Goal: Book appointment/travel/reservation

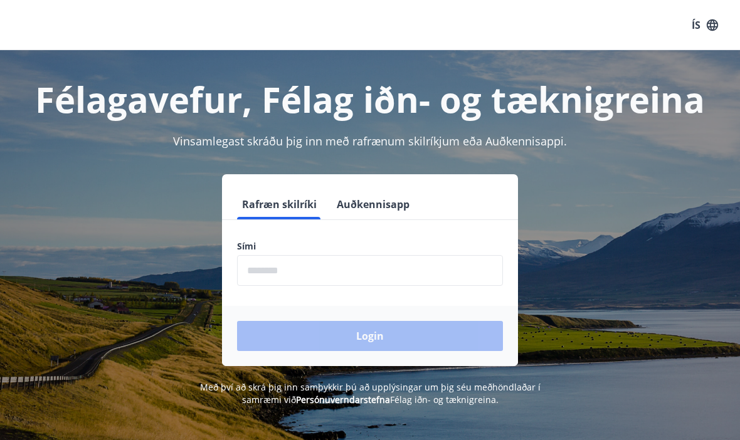
click at [316, 262] on input "phone" at bounding box center [370, 270] width 266 height 31
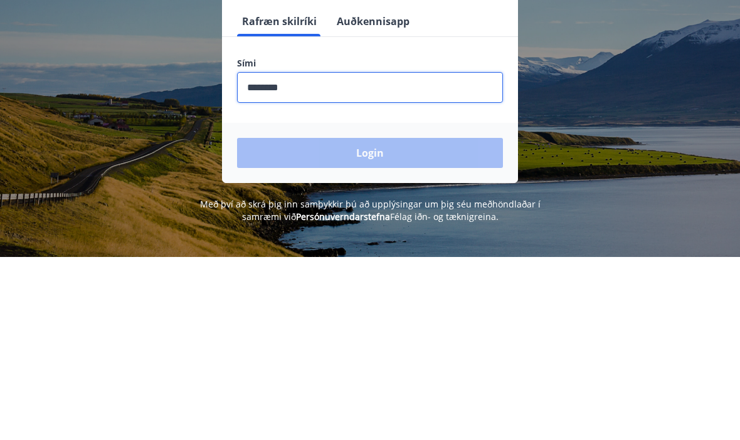
type input "***"
click at [303, 255] on input "phone" at bounding box center [370, 270] width 266 height 31
type input "*"
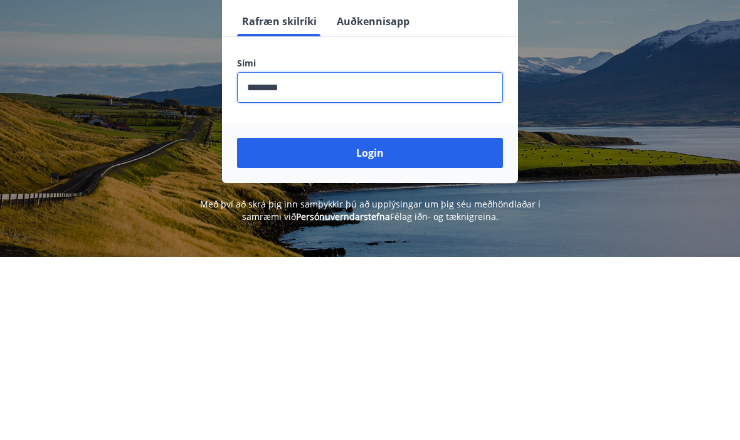
type input "********"
click at [354, 321] on button "Login" at bounding box center [370, 336] width 266 height 30
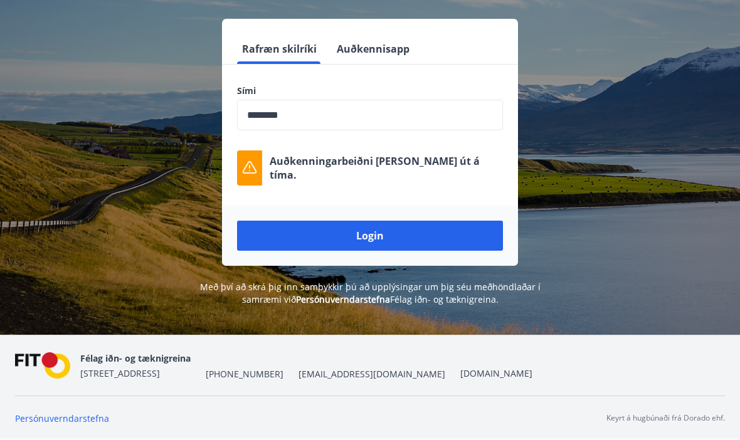
click at [396, 221] on button "Login" at bounding box center [370, 236] width 266 height 30
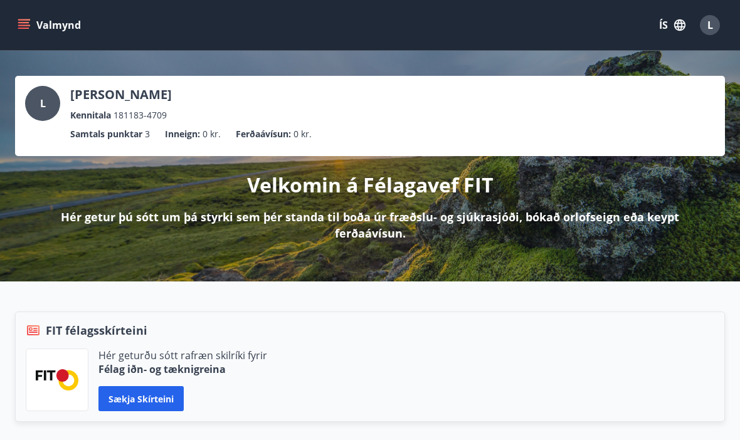
click at [157, 397] on button "Sækja skírteini" at bounding box center [140, 398] width 85 height 25
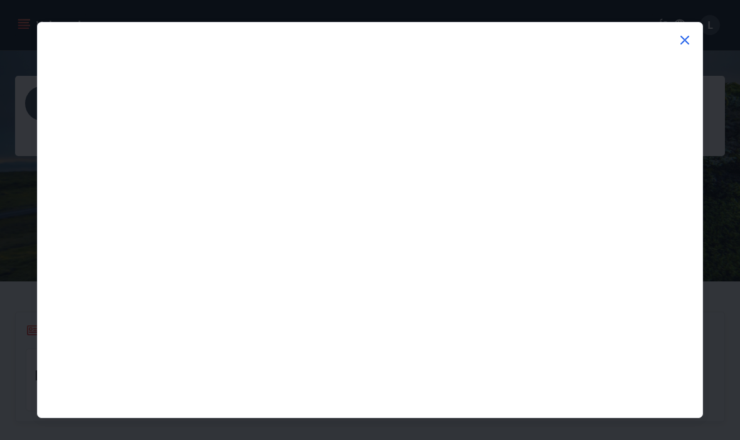
click at [684, 41] on icon at bounding box center [684, 40] width 9 height 9
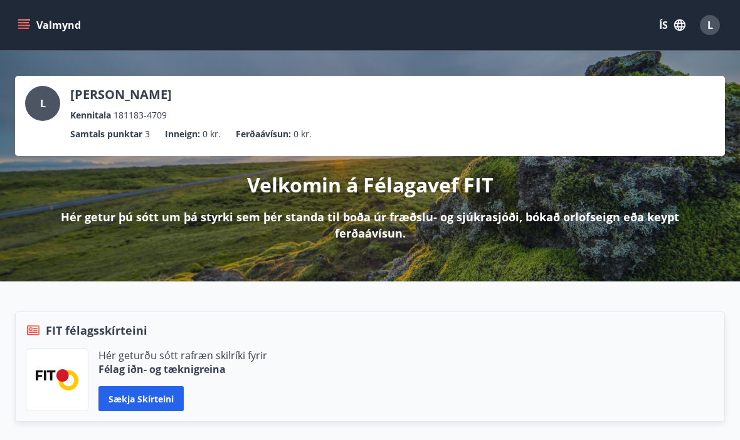
click at [122, 402] on button "Sækja skírteini" at bounding box center [140, 398] width 85 height 25
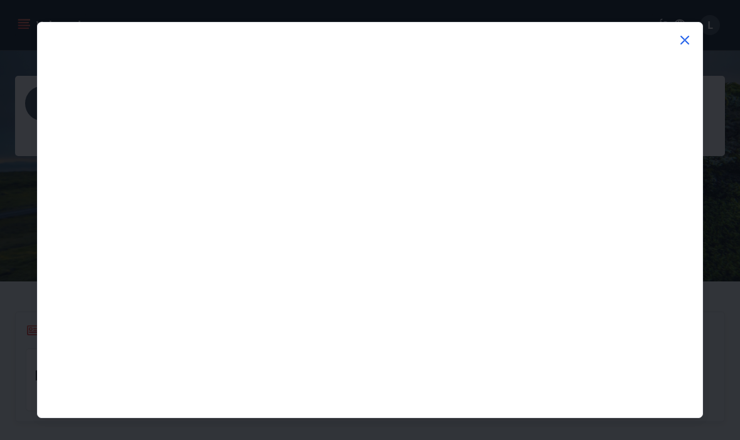
click at [691, 40] on icon at bounding box center [684, 40] width 15 height 15
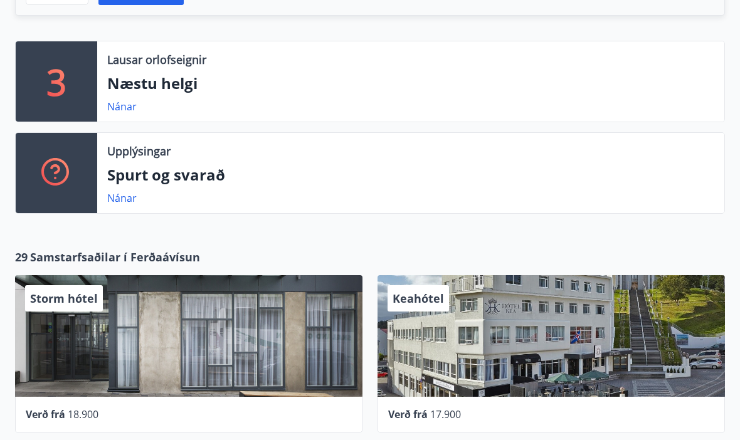
scroll to position [408, 0]
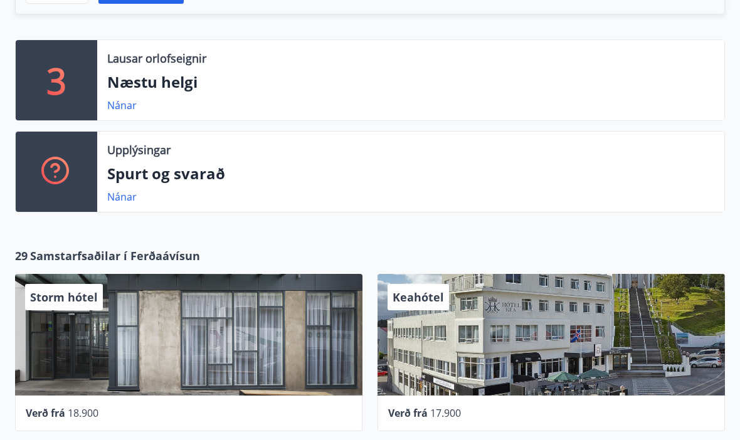
click at [176, 97] on div "Lausar orlofseignir Næstu helgi Nánar" at bounding box center [410, 80] width 627 height 80
click at [174, 85] on p "Næstu helgi" at bounding box center [410, 81] width 607 height 21
click at [125, 110] on link "Nánar" at bounding box center [121, 105] width 29 height 14
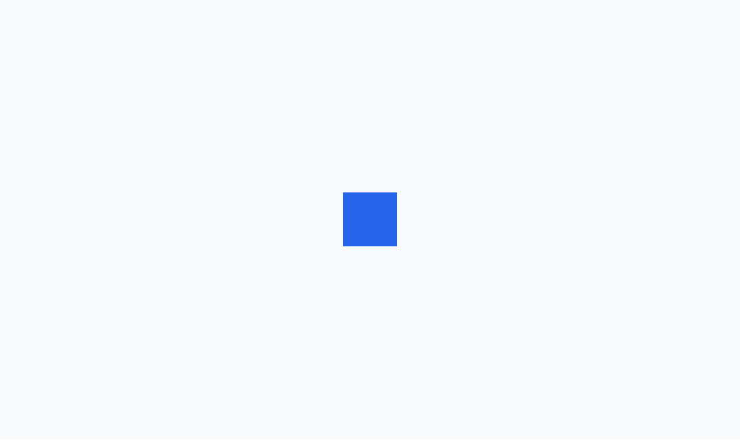
scroll to position [1, 0]
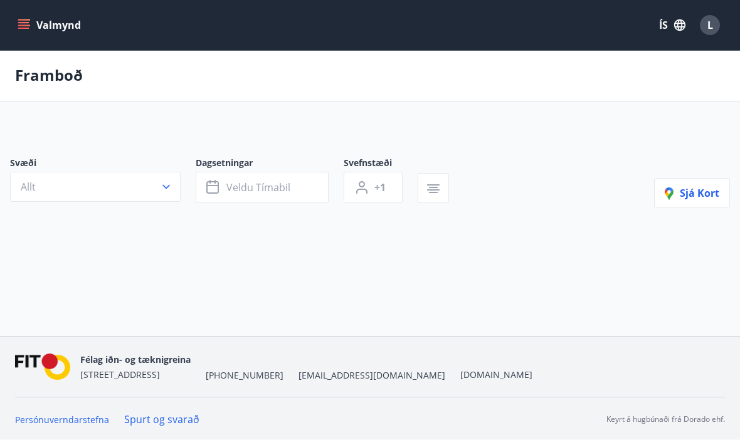
type input "*"
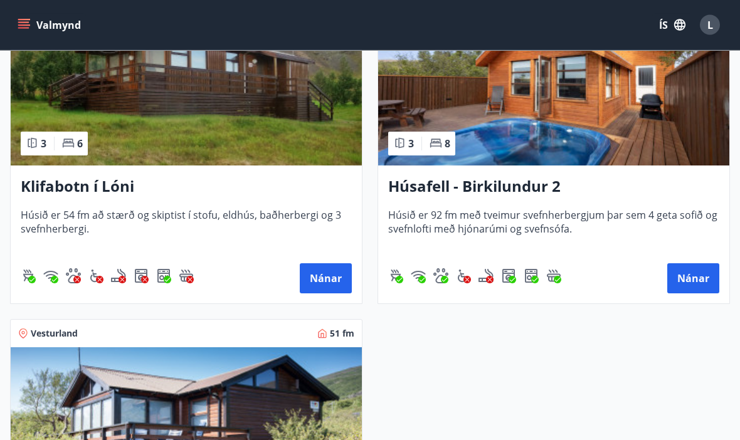
scroll to position [329, 0]
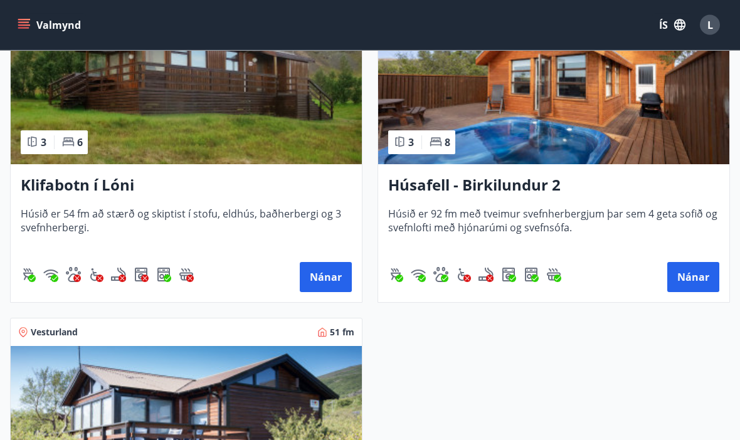
click at [337, 275] on button "Nánar" at bounding box center [326, 278] width 52 height 30
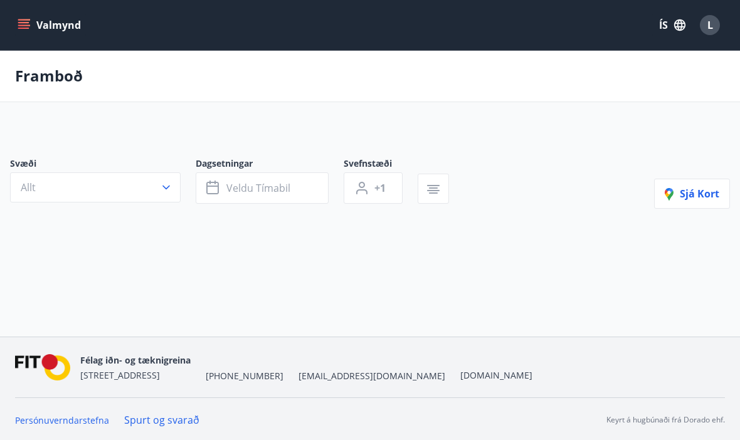
scroll to position [44, 0]
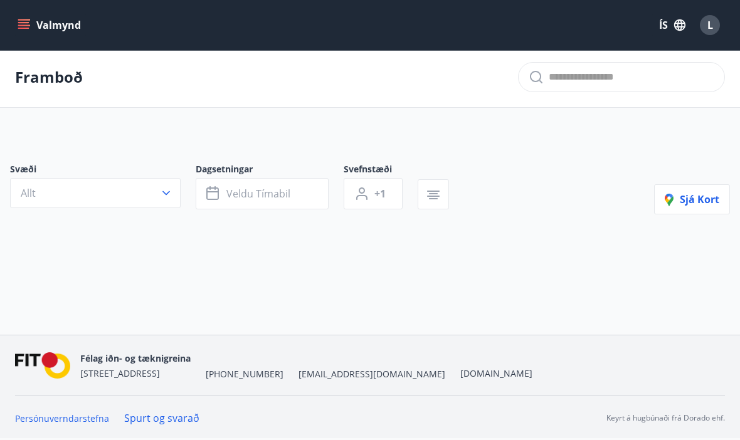
type input "*"
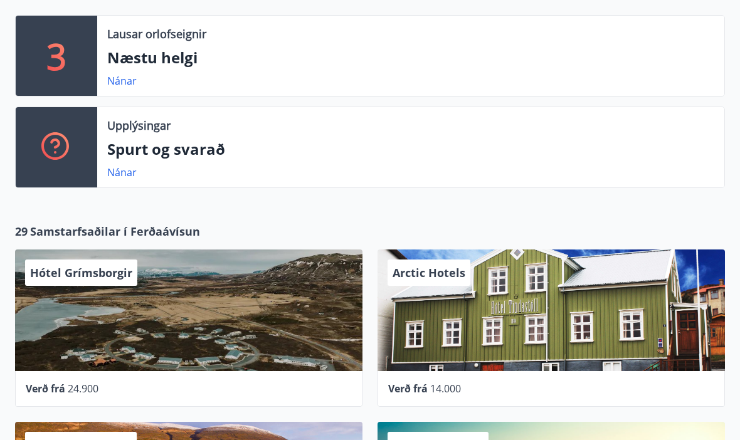
scroll to position [430, 0]
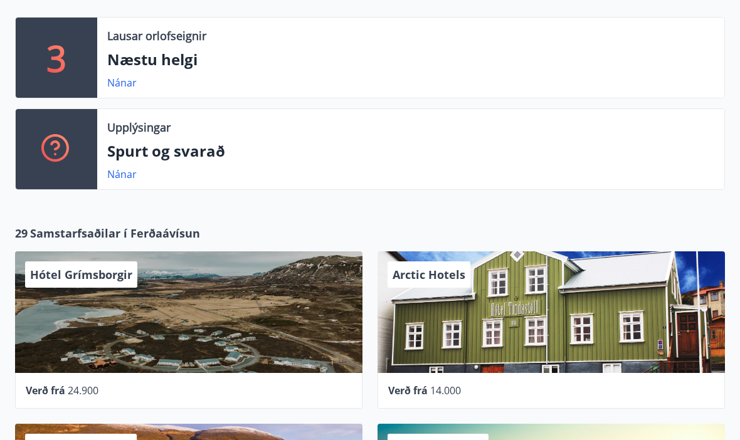
click at [177, 221] on div "29 Samstarfsaðilar í Ferðaávísun Hótel Grímsborgir Verð frá 24.900 Arctic Hotel…" at bounding box center [370, 416] width 740 height 406
click at [157, 233] on span "Samstarfsaðilar í Ferðaávísun" at bounding box center [115, 233] width 170 height 16
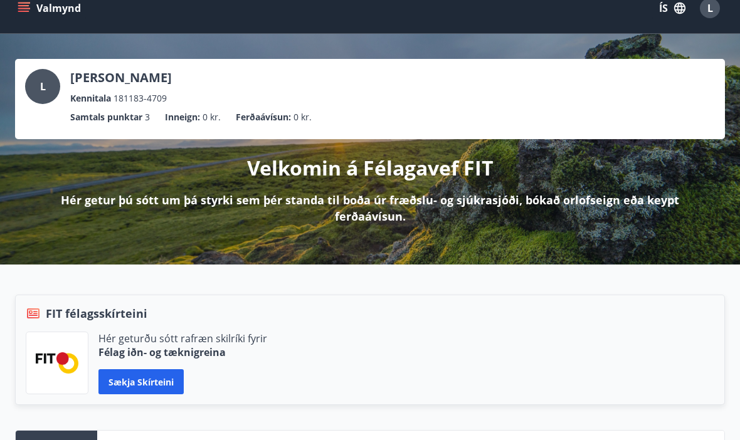
scroll to position [0, 0]
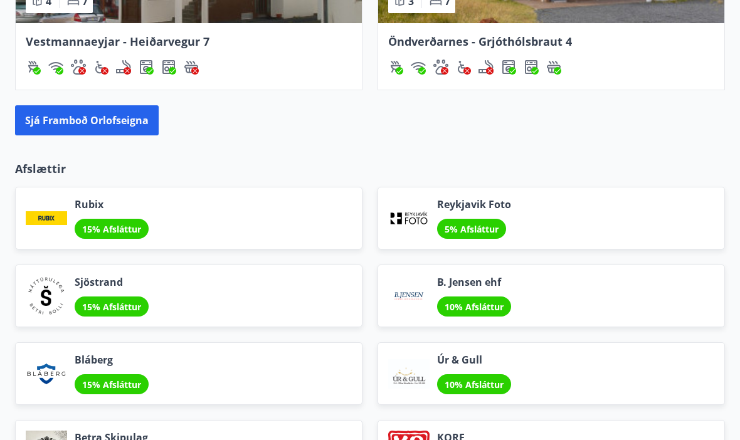
click at [134, 129] on button "Sjá framboð orlofseigna" at bounding box center [87, 121] width 144 height 30
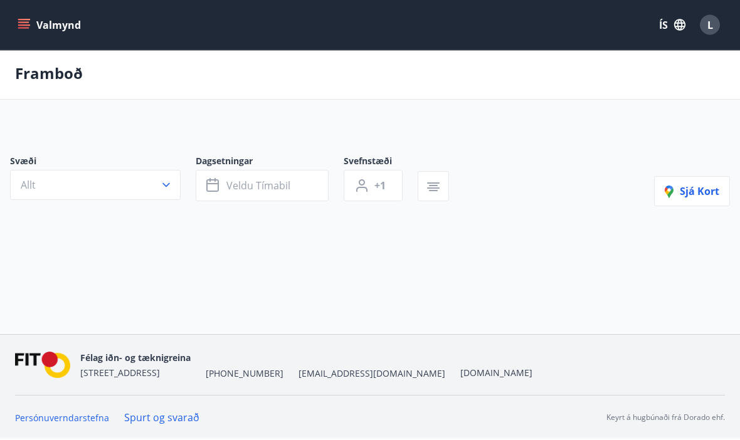
scroll to position [2, 0]
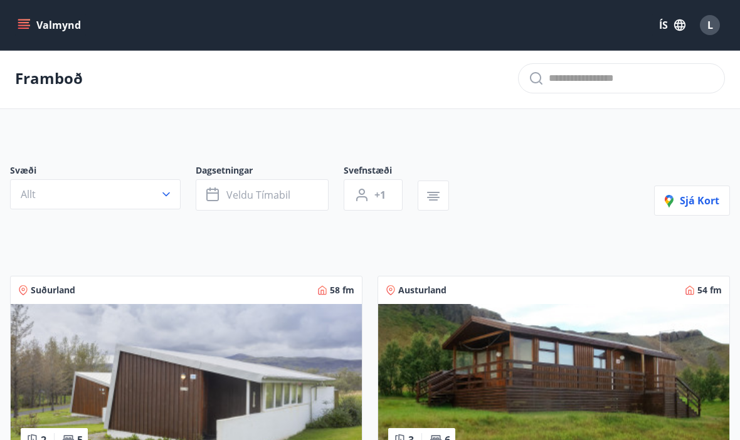
click at [314, 195] on button "Veldu tímabil" at bounding box center [262, 194] width 133 height 31
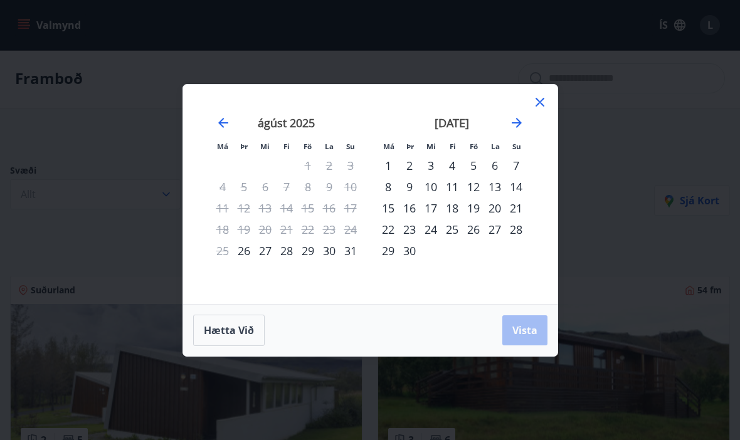
click at [475, 176] on div "5" at bounding box center [473, 165] width 21 height 21
click at [520, 176] on div "7" at bounding box center [515, 165] width 21 height 21
click at [535, 337] on span "Vista" at bounding box center [524, 330] width 25 height 14
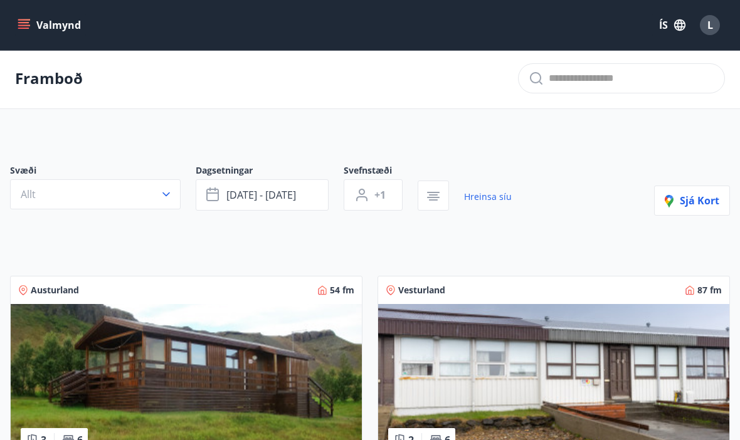
click at [388, 199] on button "+1" at bounding box center [373, 194] width 59 height 31
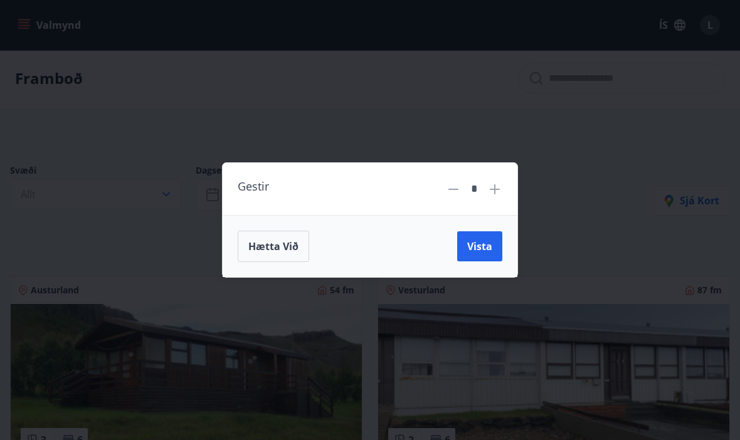
click at [501, 197] on icon at bounding box center [494, 189] width 15 height 15
type input "*"
click at [490, 253] on span "Vista" at bounding box center [479, 246] width 25 height 14
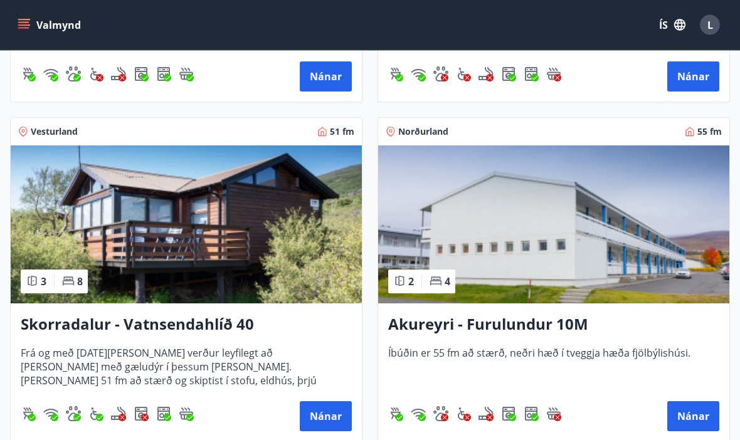
scroll to position [840, 0]
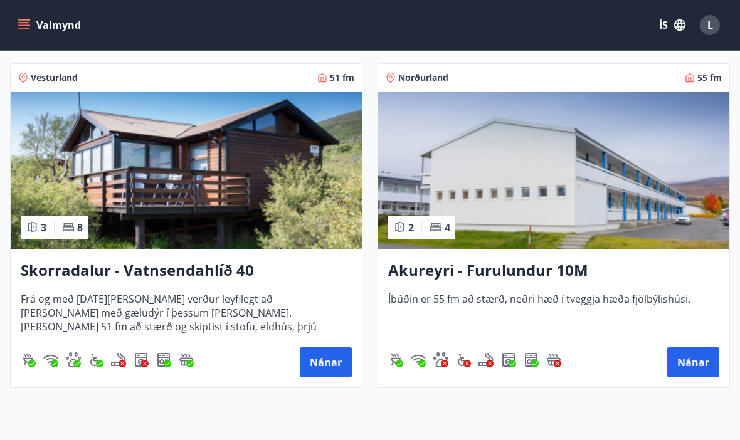
click at [337, 355] on button "Nánar" at bounding box center [326, 362] width 52 height 30
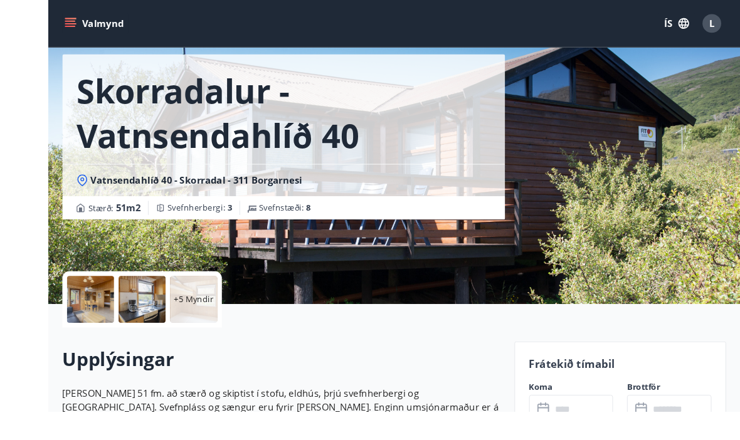
scroll to position [116, 0]
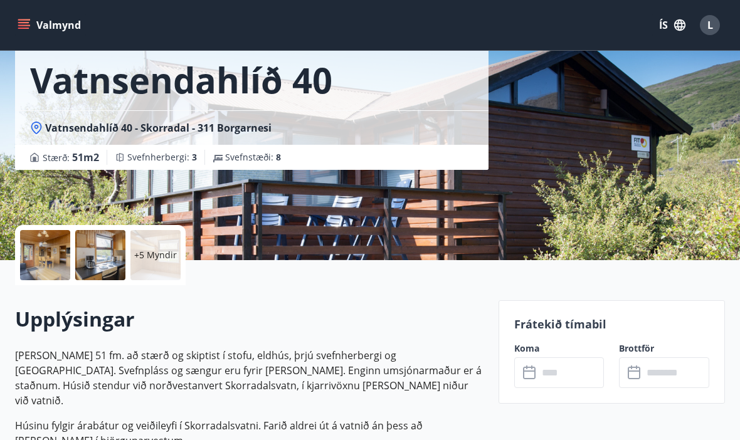
click at [574, 375] on input "text" at bounding box center [571, 372] width 66 height 31
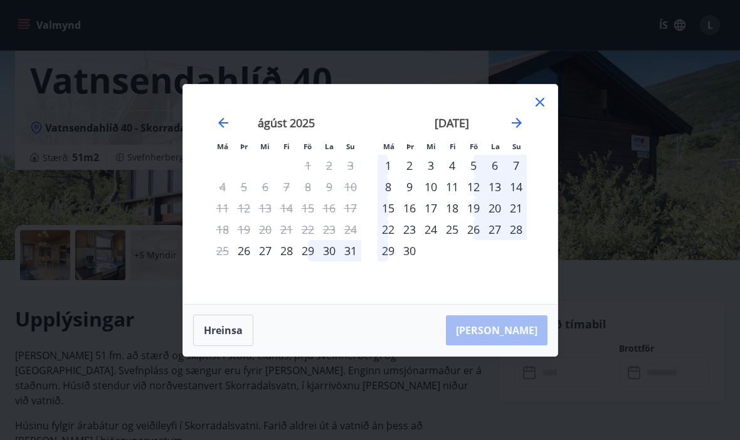
click at [481, 176] on div "5" at bounding box center [473, 165] width 21 height 21
click at [522, 176] on div "7" at bounding box center [515, 165] width 21 height 21
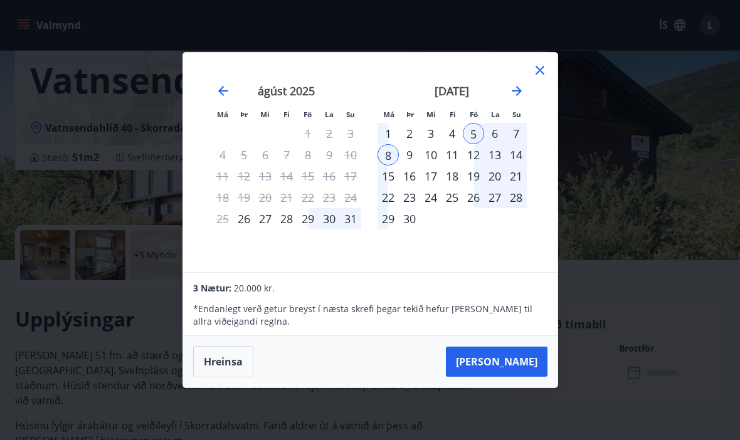
click at [513, 144] on div "7" at bounding box center [515, 133] width 21 height 21
click at [522, 144] on div "7" at bounding box center [515, 133] width 21 height 21
click at [546, 78] on icon at bounding box center [539, 70] width 15 height 15
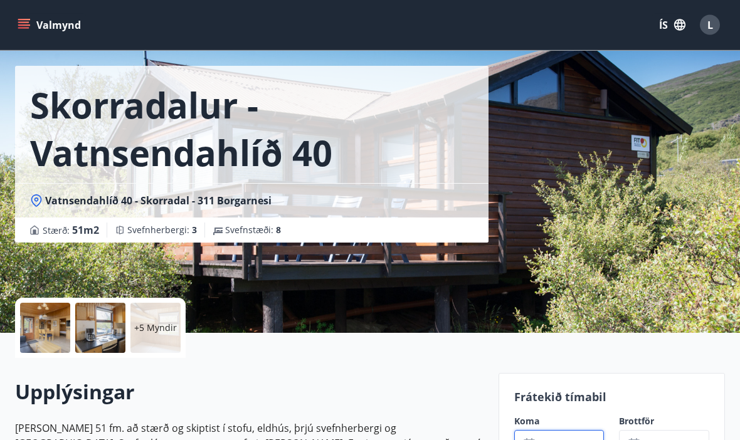
scroll to position [0, 0]
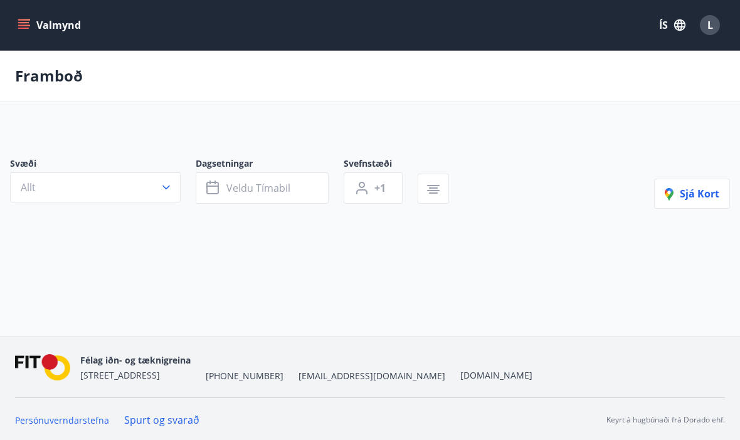
scroll to position [44, 0]
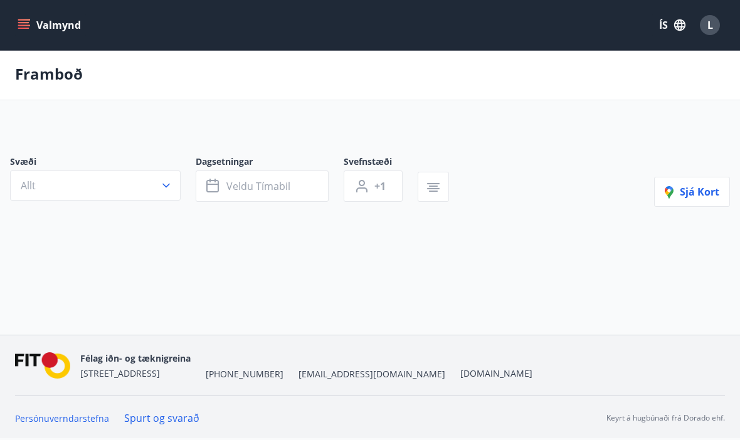
type input "*"
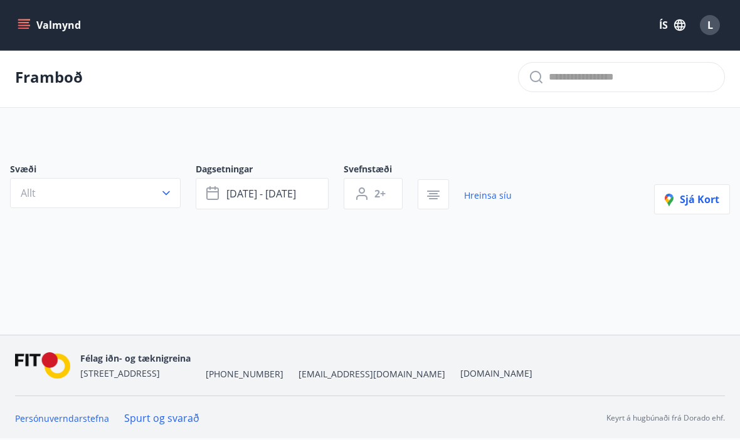
scroll to position [0, 0]
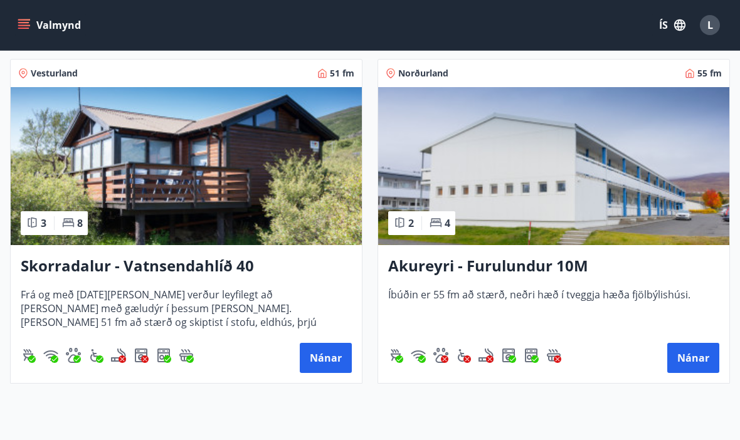
click at [518, 268] on h3 "Akureyri - Furulundur 10M" at bounding box center [553, 266] width 331 height 23
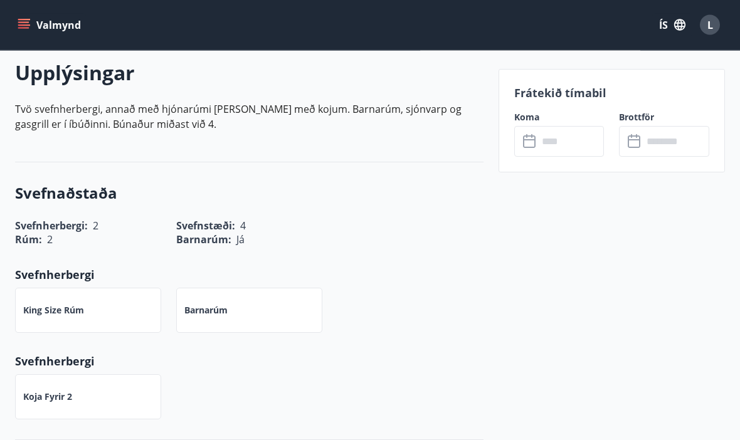
scroll to position [363, 0]
click at [562, 145] on input "text" at bounding box center [571, 141] width 66 height 31
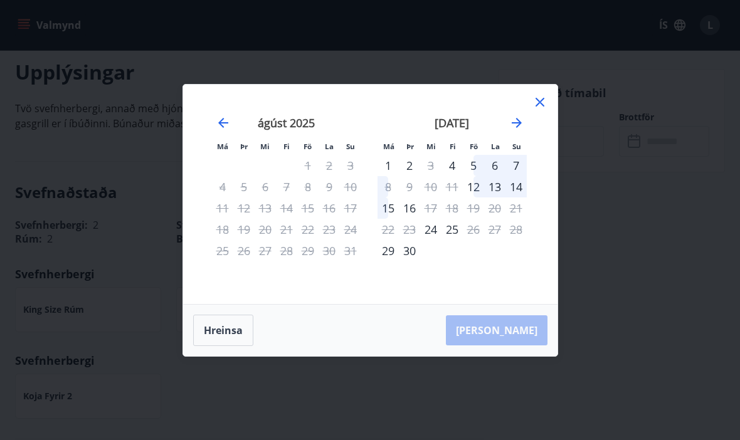
click at [478, 176] on div "5" at bounding box center [473, 165] width 21 height 21
click at [396, 197] on div "8" at bounding box center [387, 186] width 21 height 21
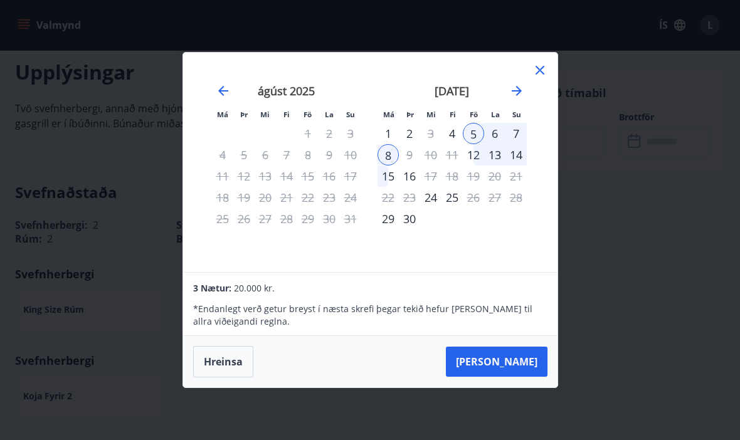
click at [524, 144] on div "7" at bounding box center [515, 133] width 21 height 21
click at [522, 144] on div "7" at bounding box center [515, 133] width 21 height 21
click at [517, 144] on div "7" at bounding box center [515, 133] width 21 height 21
click at [546, 78] on icon at bounding box center [539, 70] width 15 height 15
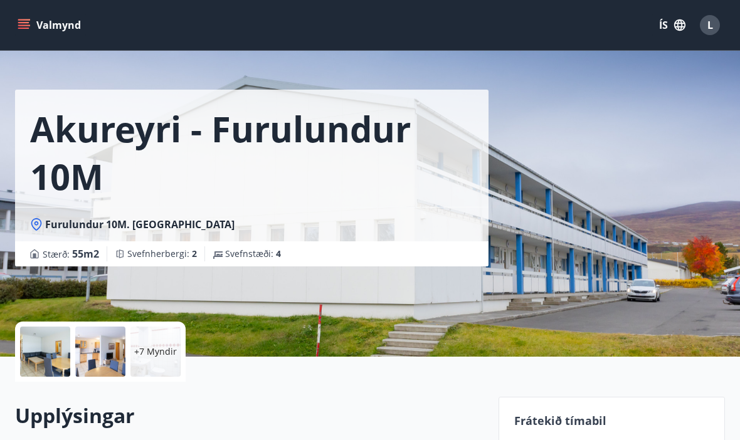
scroll to position [23, 0]
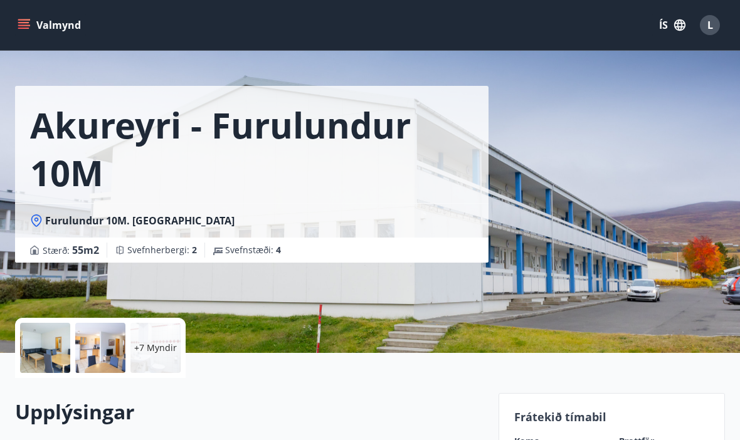
click at [152, 344] on p "+7 Myndir" at bounding box center [155, 348] width 43 height 13
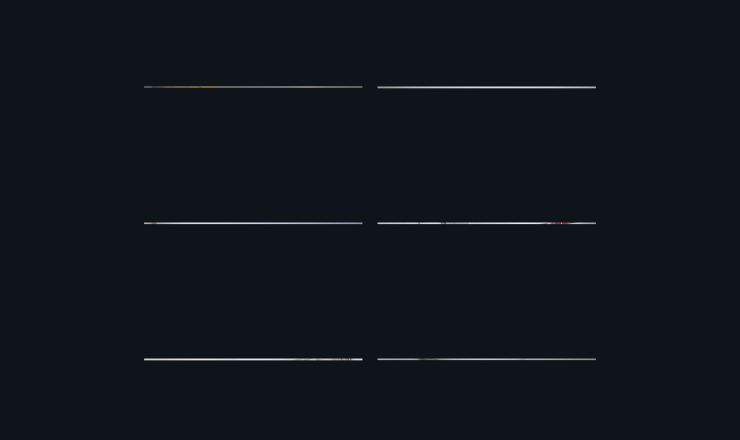
scroll to position [113, 0]
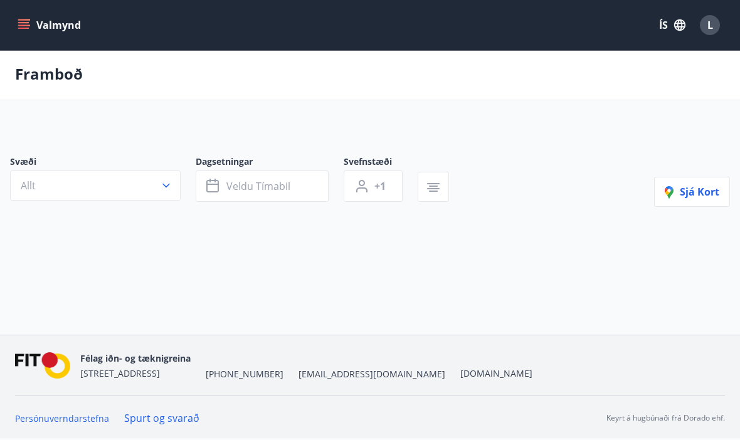
scroll to position [44, 0]
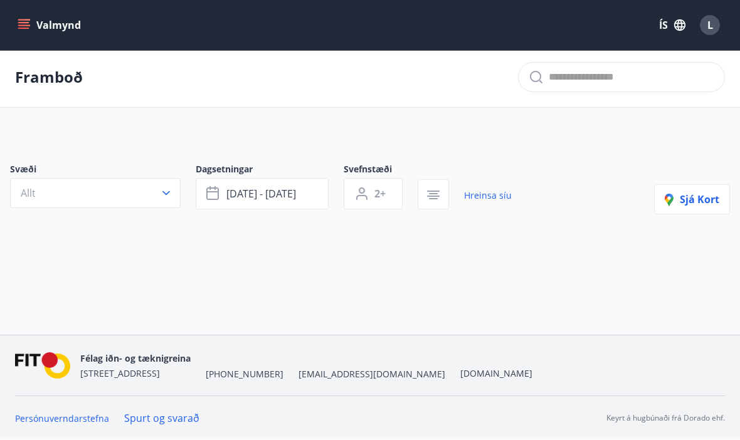
type input "*"
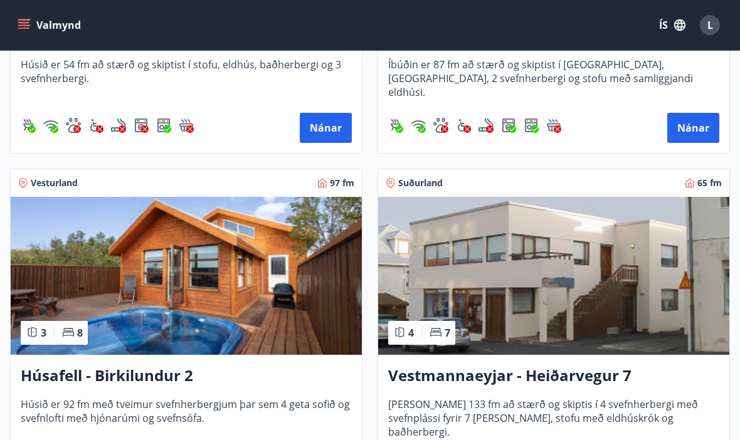
click at [174, 262] on img at bounding box center [186, 276] width 351 height 158
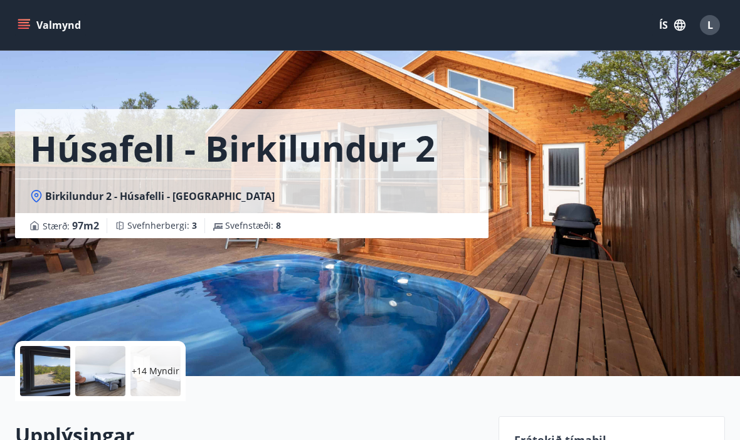
click at [153, 354] on div "+14 Myndir" at bounding box center [155, 371] width 50 height 50
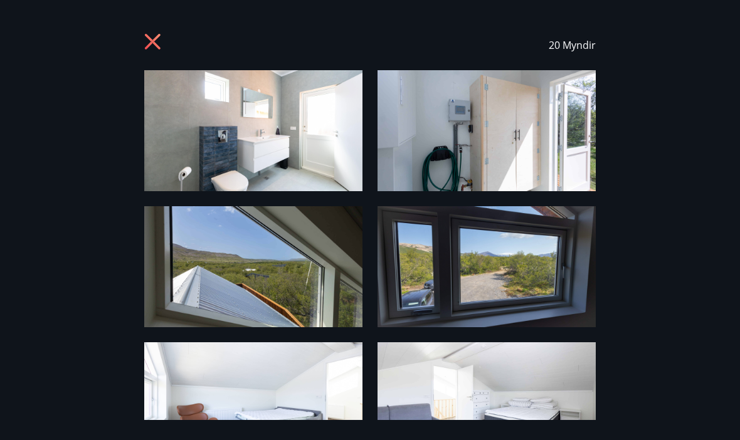
click at [308, 124] on img at bounding box center [253, 130] width 218 height 121
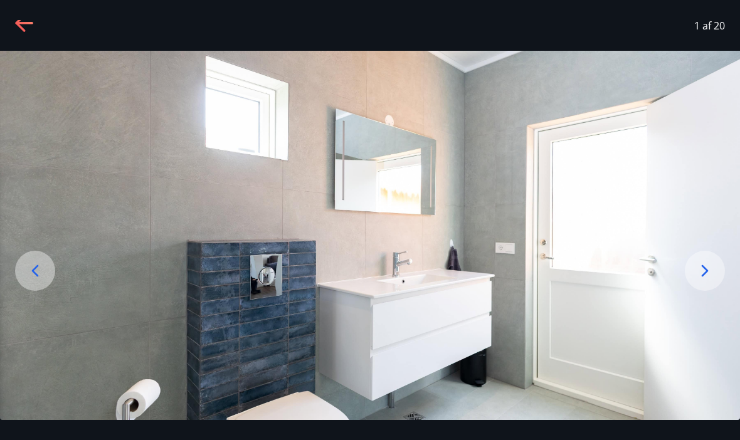
scroll to position [18, 0]
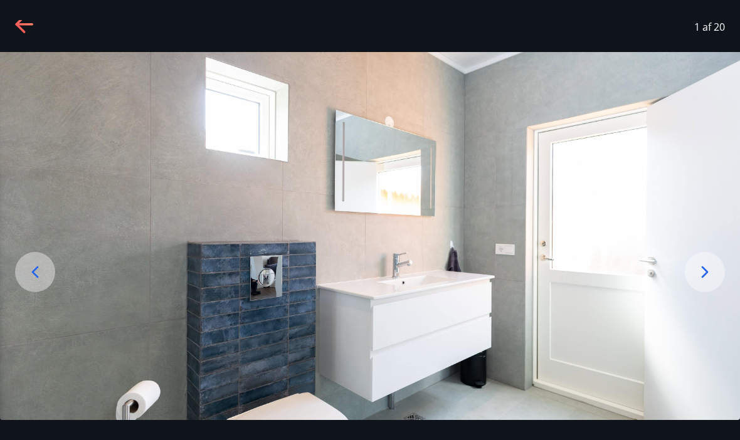
click at [701, 282] on icon at bounding box center [705, 272] width 20 height 20
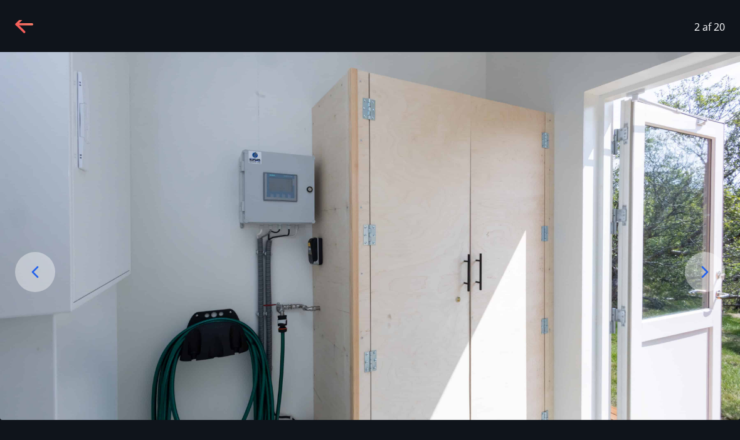
click at [708, 282] on icon at bounding box center [705, 272] width 20 height 20
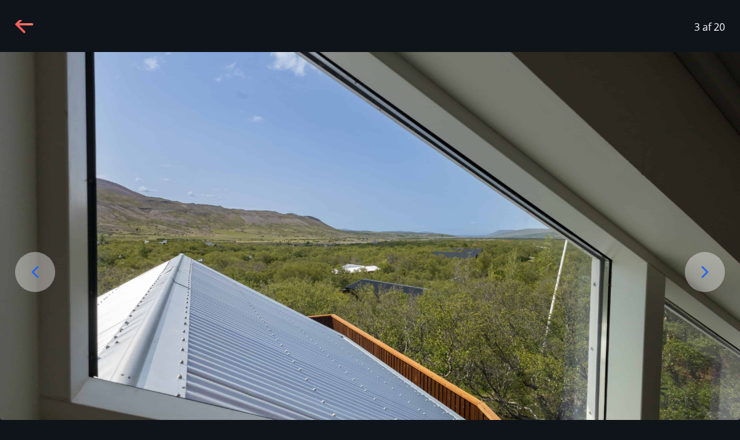
click at [703, 282] on icon at bounding box center [705, 272] width 20 height 20
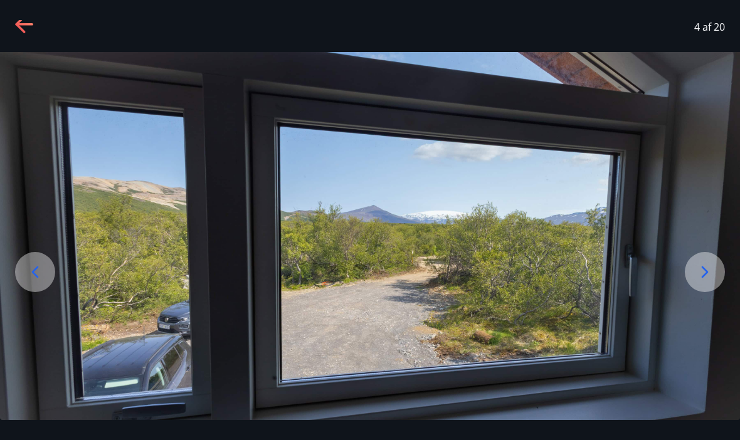
click at [697, 282] on icon at bounding box center [705, 272] width 20 height 20
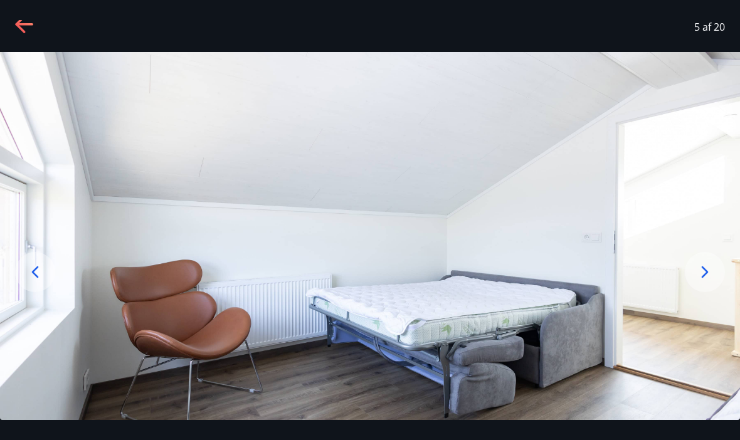
click at [713, 282] on icon at bounding box center [705, 272] width 20 height 20
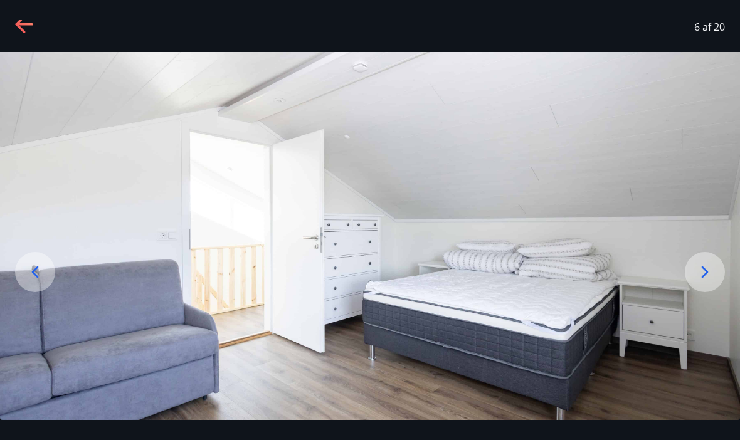
click at [710, 282] on icon at bounding box center [705, 272] width 20 height 20
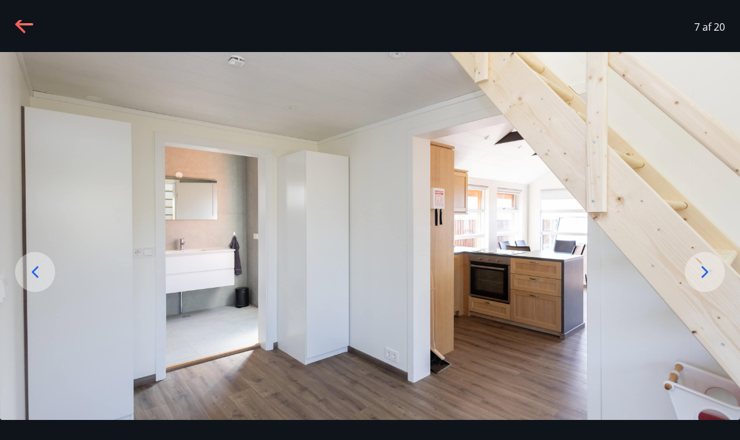
click at [707, 282] on icon at bounding box center [705, 272] width 20 height 20
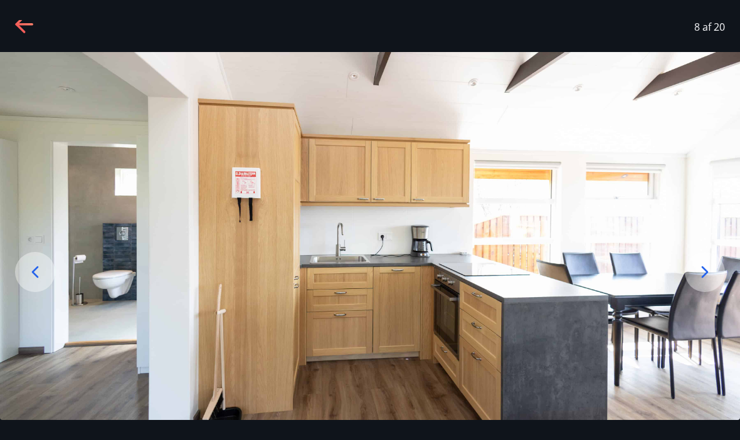
click at [701, 282] on icon at bounding box center [705, 272] width 20 height 20
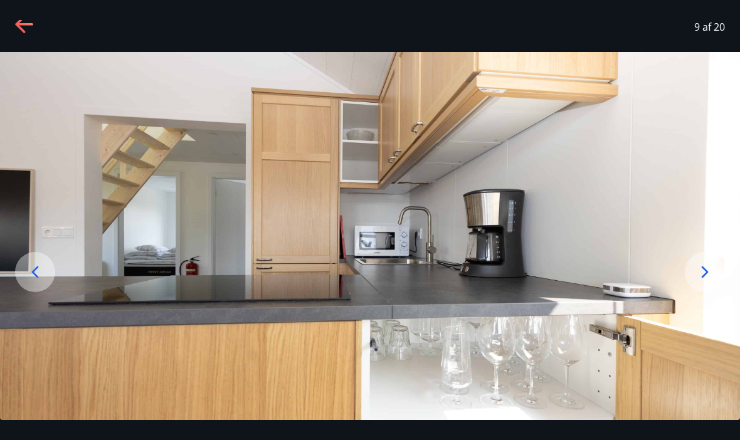
click at [695, 290] on div at bounding box center [705, 272] width 40 height 40
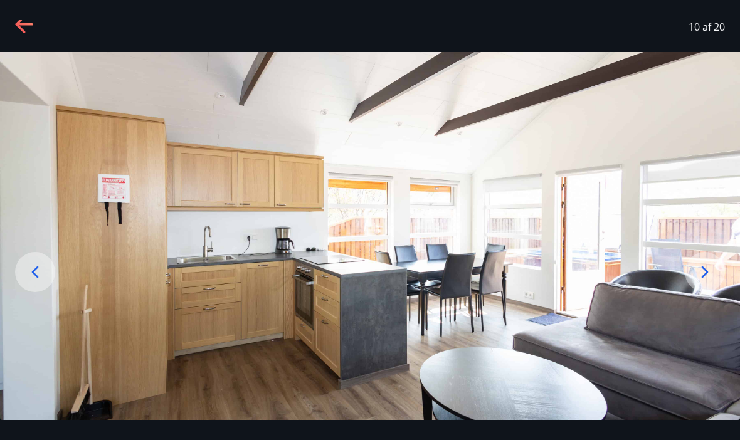
click at [701, 282] on icon at bounding box center [705, 272] width 20 height 20
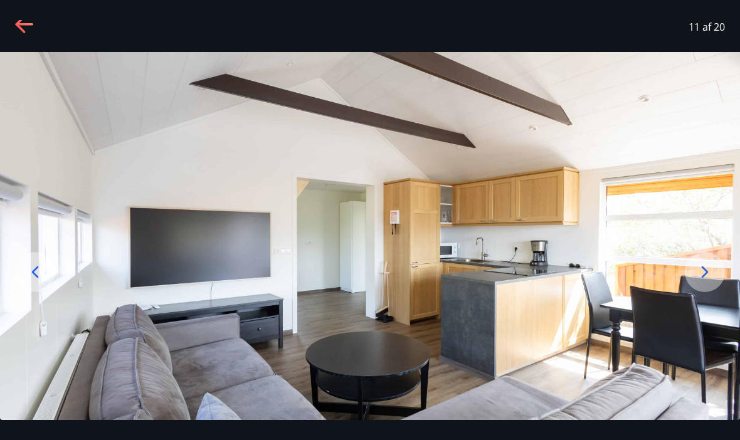
click at [708, 282] on icon at bounding box center [705, 272] width 20 height 20
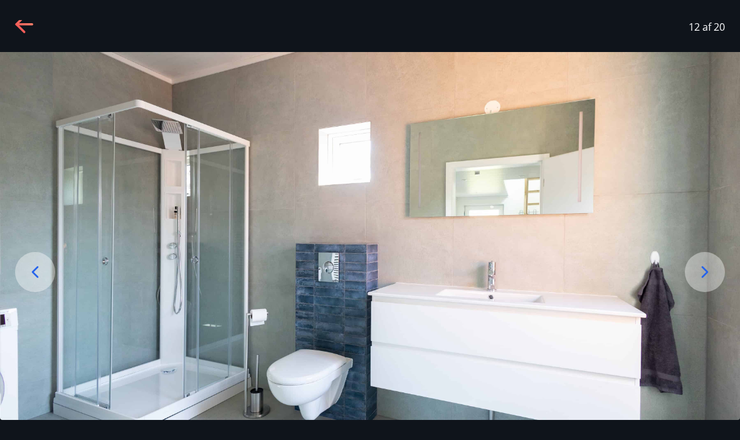
click at [704, 282] on icon at bounding box center [705, 272] width 20 height 20
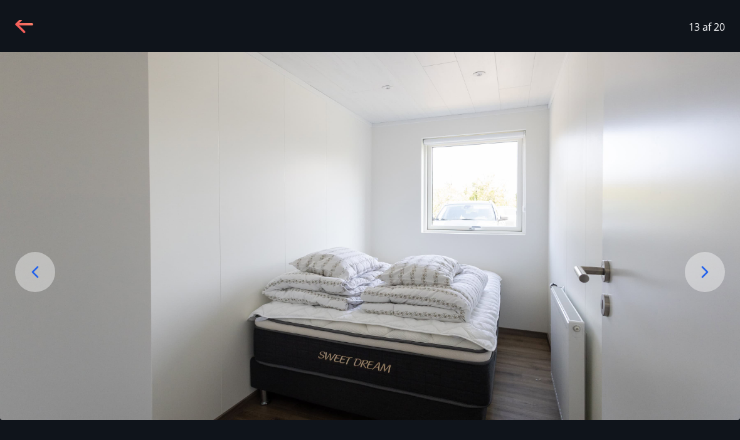
click at [710, 282] on icon at bounding box center [705, 272] width 20 height 20
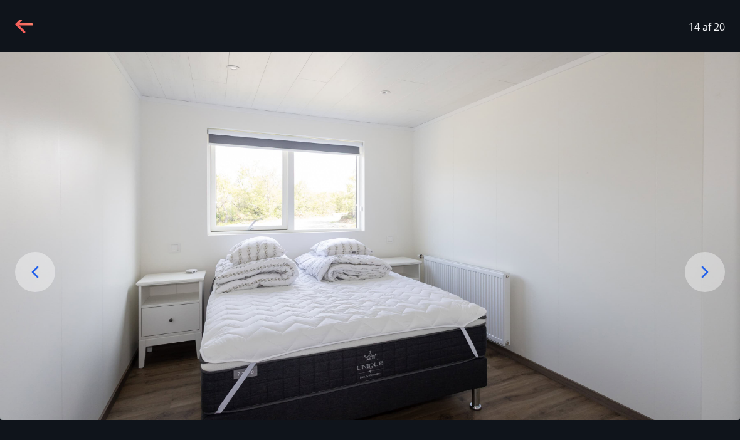
click at [709, 282] on icon at bounding box center [705, 272] width 20 height 20
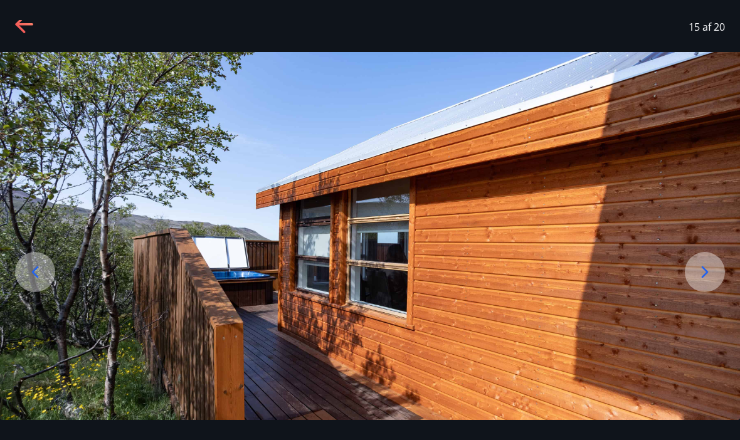
click at [715, 282] on icon at bounding box center [705, 272] width 20 height 20
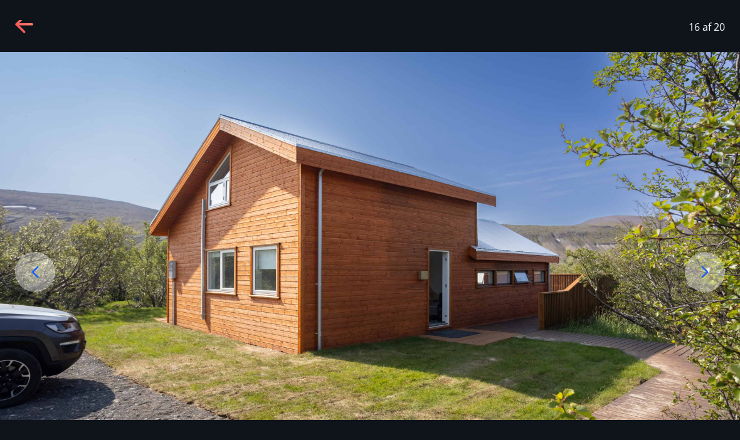
click at [18, 21] on icon at bounding box center [25, 25] width 20 height 20
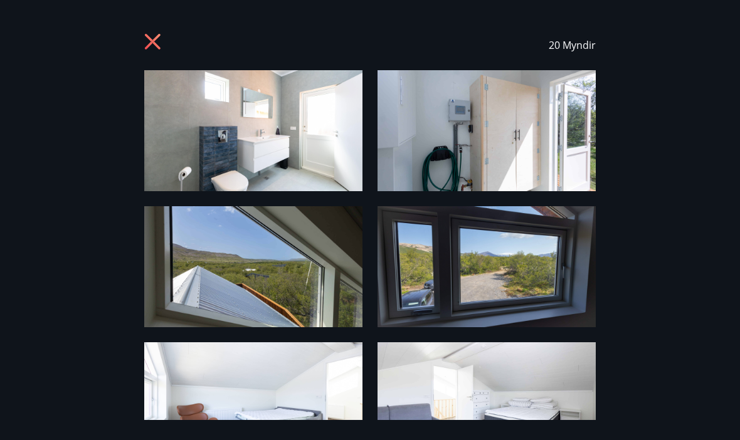
click at [155, 38] on icon at bounding box center [153, 42] width 16 height 16
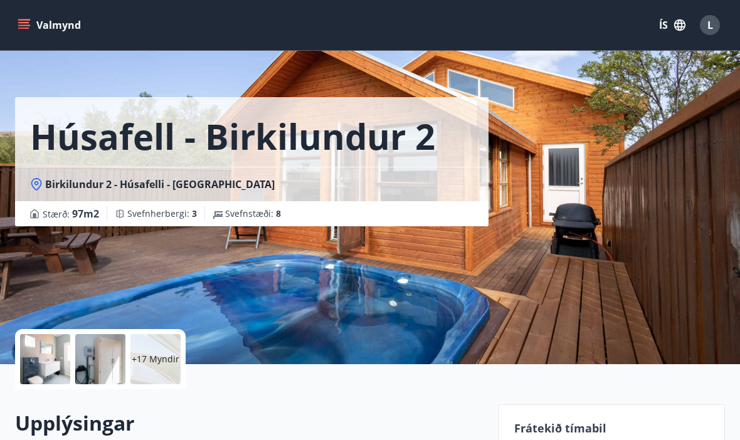
scroll to position [0, 0]
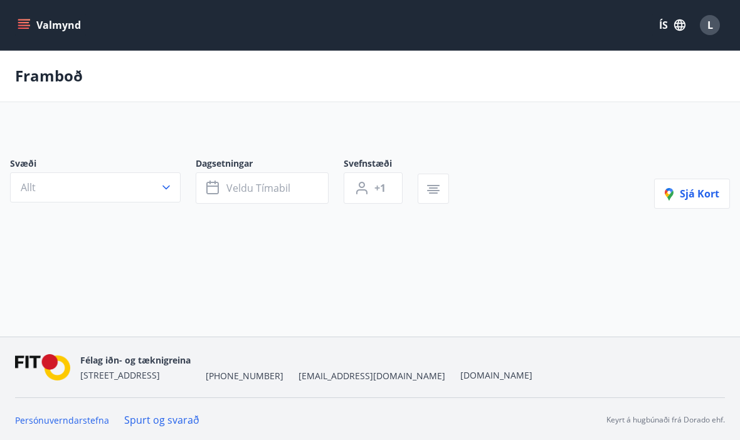
scroll to position [44, 0]
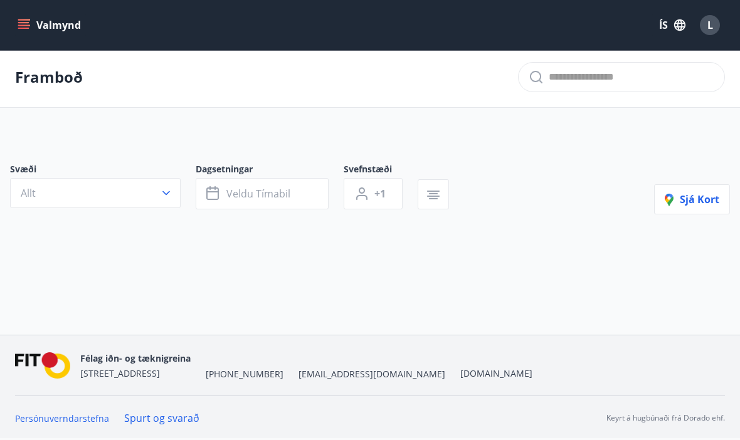
type input "*"
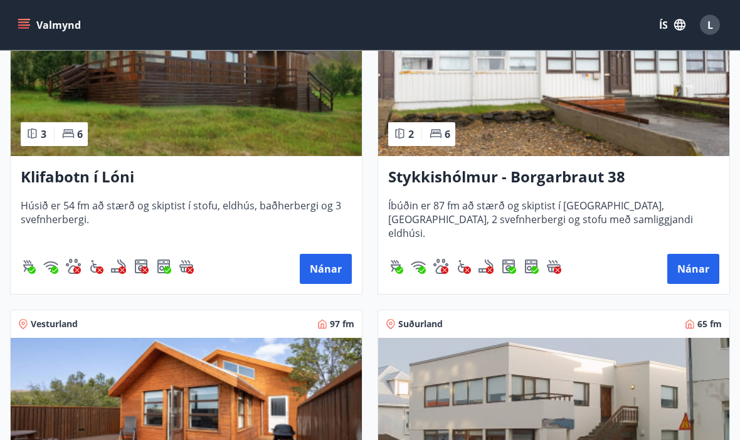
scroll to position [308, 0]
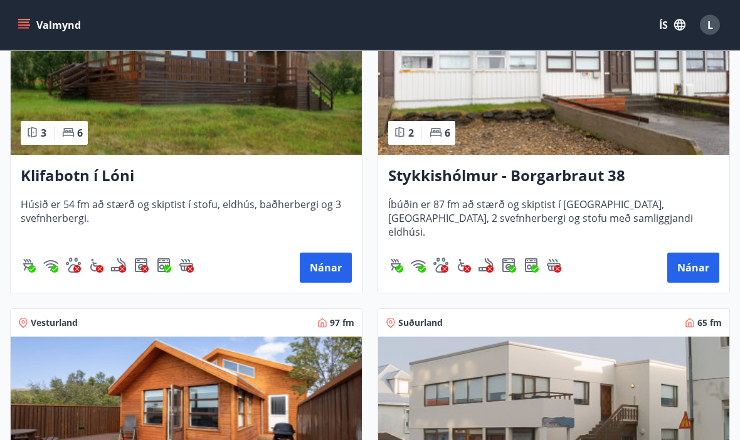
click at [179, 399] on img at bounding box center [186, 416] width 351 height 158
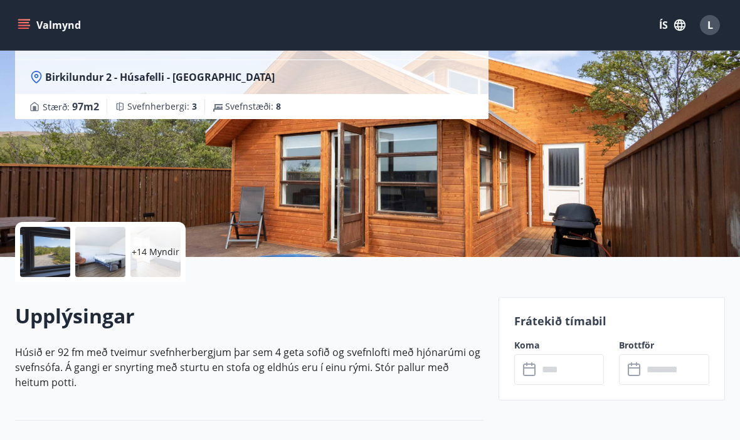
scroll to position [148, 0]
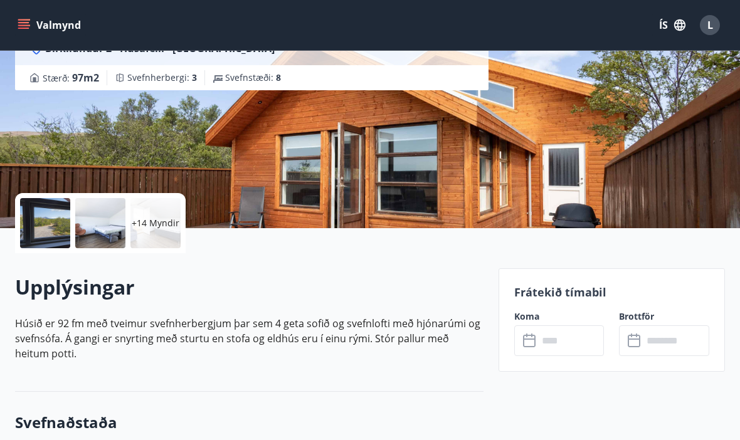
click at [562, 335] on input "text" at bounding box center [571, 340] width 66 height 31
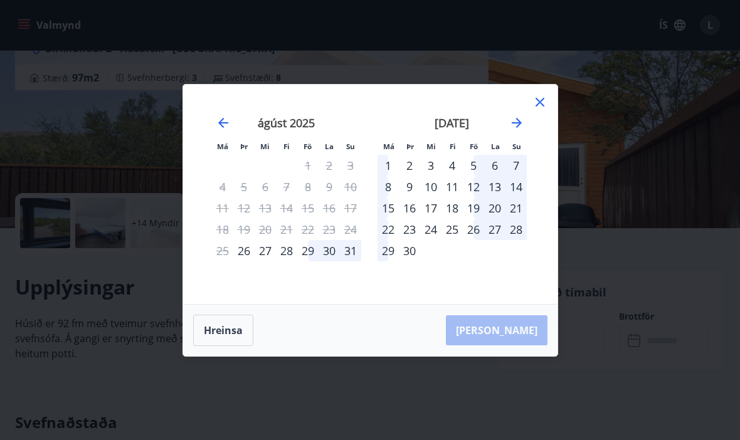
click at [473, 176] on div "5" at bounding box center [473, 165] width 21 height 21
click at [386, 197] on div "8" at bounding box center [387, 186] width 21 height 21
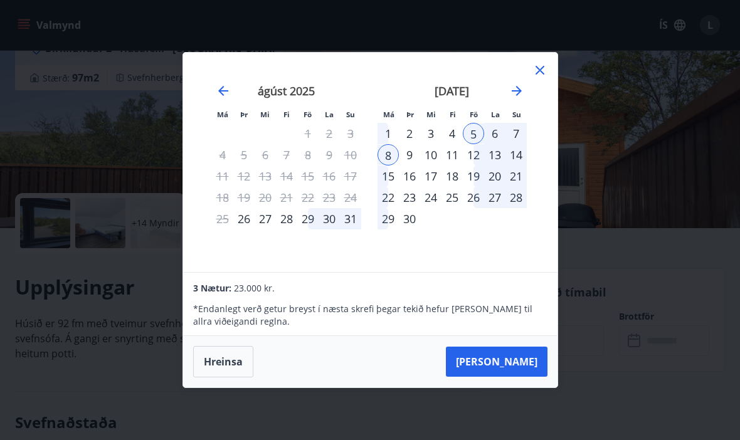
click at [516, 371] on button "[PERSON_NAME]" at bounding box center [497, 362] width 102 height 30
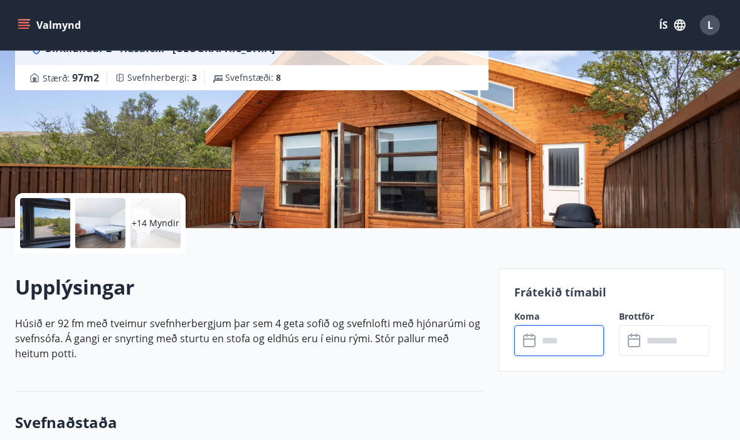
type input "******"
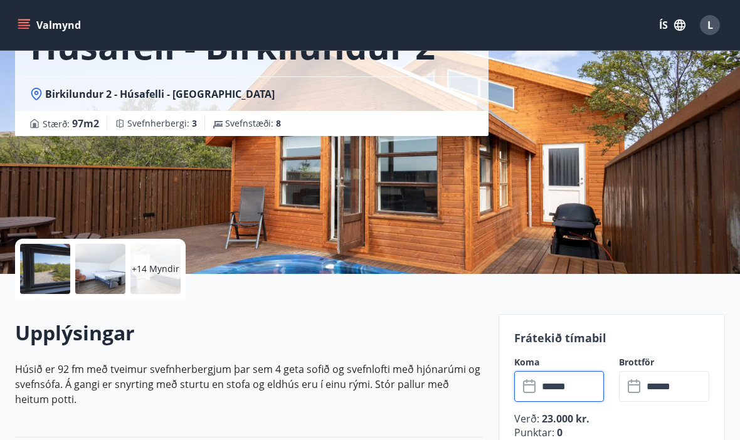
scroll to position [0, 0]
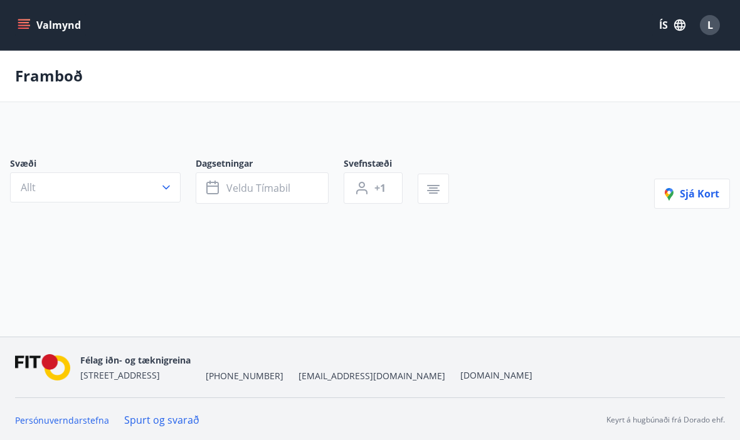
scroll to position [44, 0]
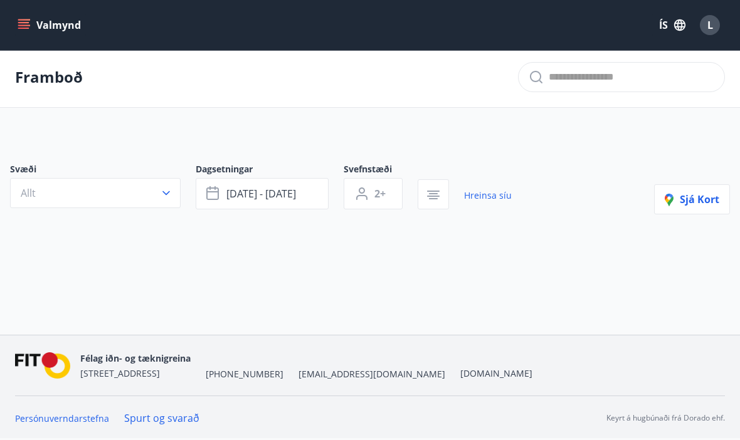
type input "*"
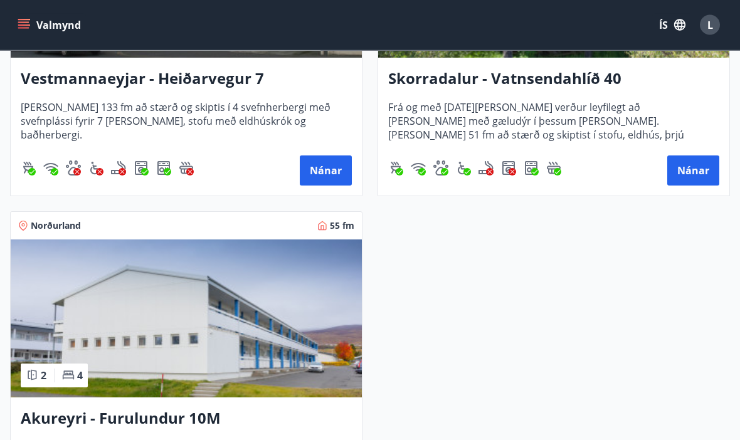
scroll to position [746, 0]
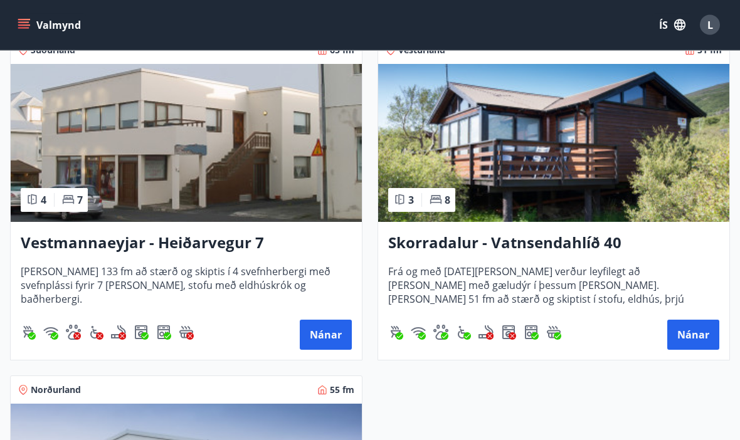
click at [552, 245] on h3 "Skorradalur - Vatnsendahlíð 40" at bounding box center [553, 244] width 331 height 23
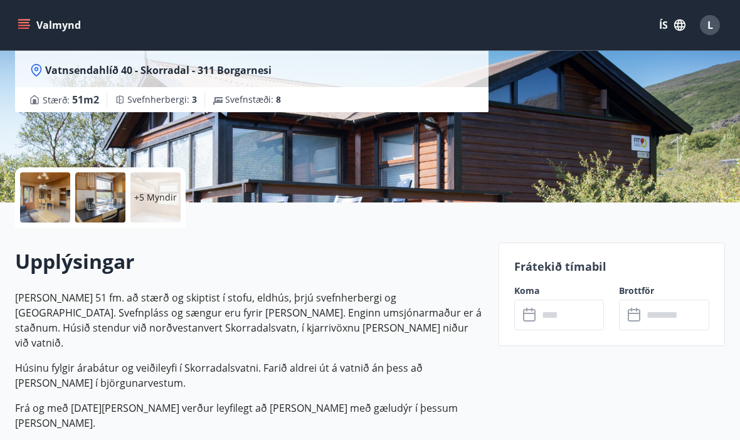
scroll to position [211, 0]
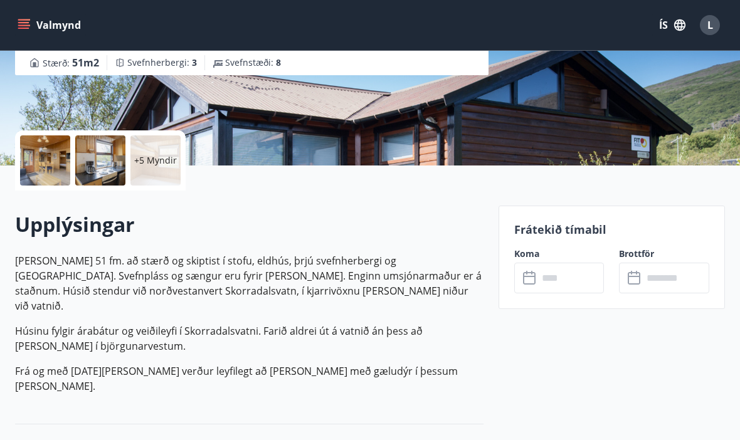
click at [578, 278] on input "text" at bounding box center [571, 278] width 66 height 31
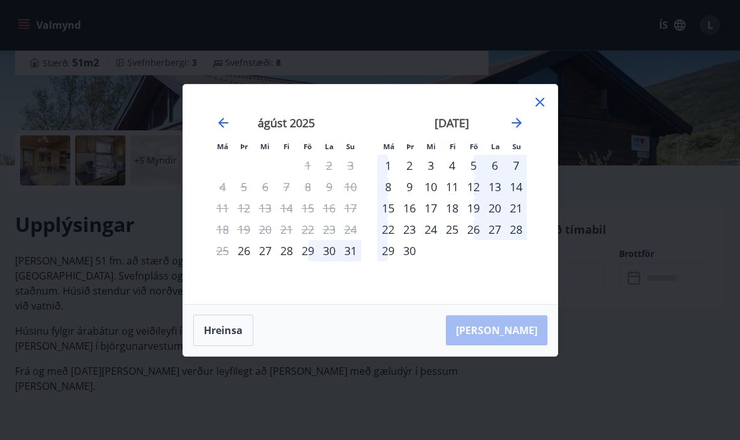
click at [487, 176] on div "6" at bounding box center [494, 165] width 21 height 21
click at [392, 197] on div "8" at bounding box center [387, 186] width 21 height 21
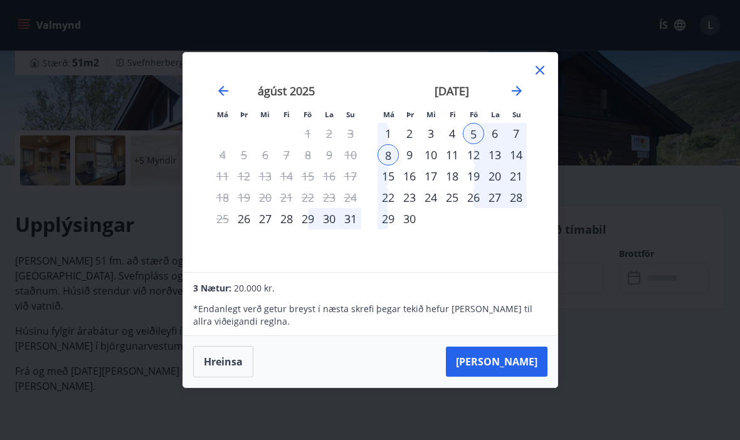
click at [555, 87] on div "Má Þr Mi Fi Fö La Su Má Þr Mi Fi Fö La Su [DATE] 1 2 3 4 5 6 7 8 9 10 11 12 13 …" at bounding box center [370, 162] width 374 height 219
click at [545, 78] on icon at bounding box center [539, 70] width 15 height 15
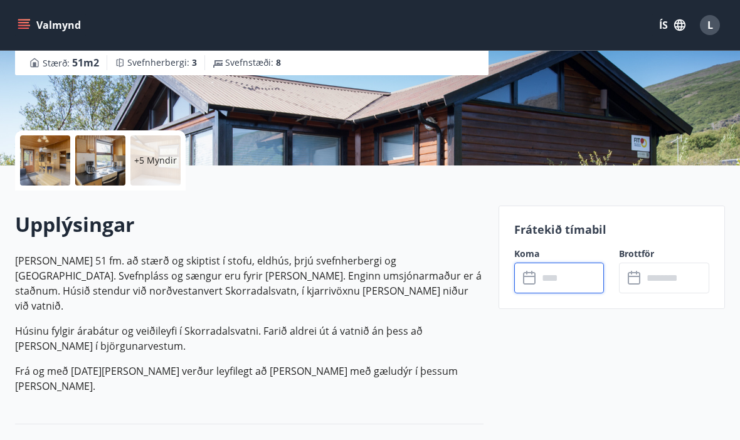
click at [165, 176] on div "+5 Myndir" at bounding box center [155, 160] width 50 height 50
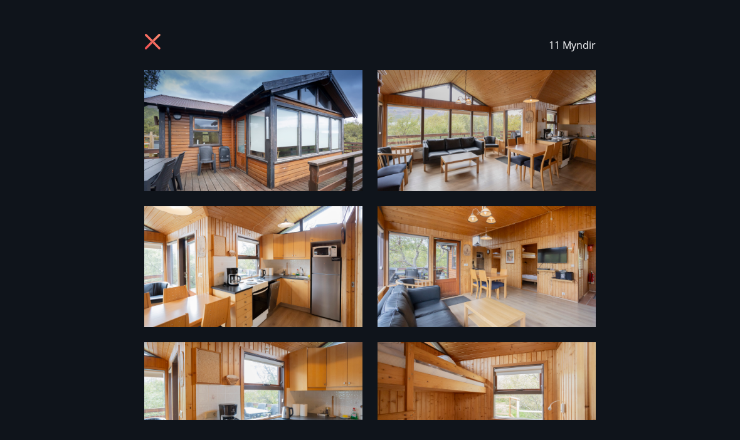
click at [298, 169] on img at bounding box center [253, 130] width 218 height 121
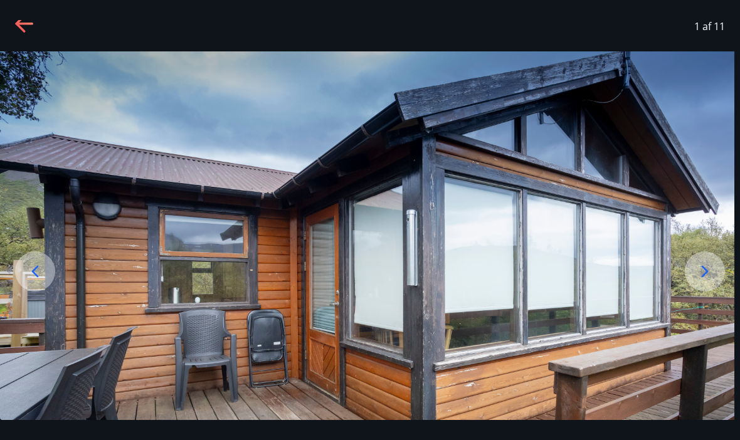
scroll to position [18, 0]
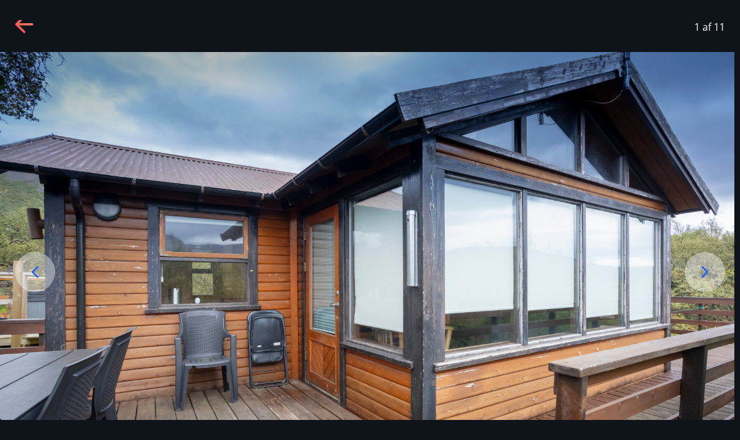
click at [708, 292] on div at bounding box center [705, 272] width 40 height 40
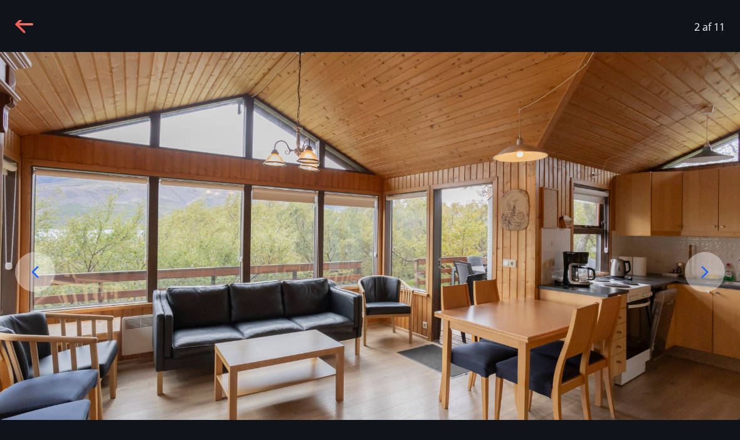
click at [703, 278] on icon at bounding box center [705, 272] width 7 height 12
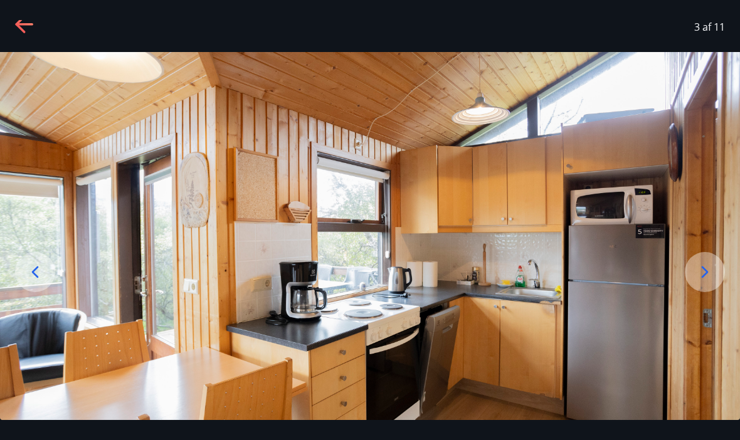
click at [698, 282] on icon at bounding box center [705, 272] width 20 height 20
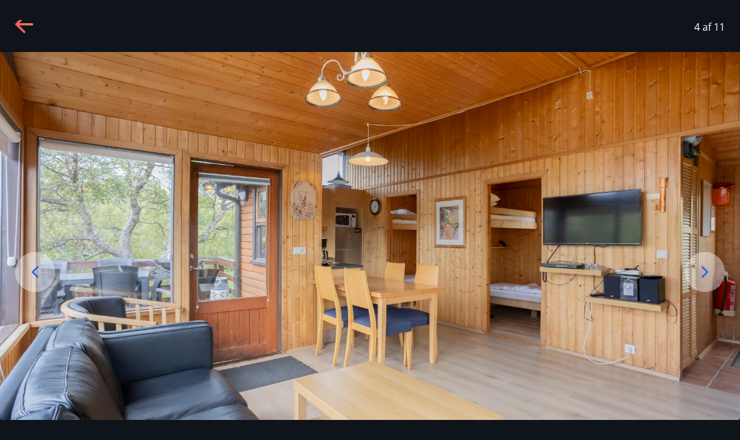
click at [699, 282] on icon at bounding box center [705, 272] width 20 height 20
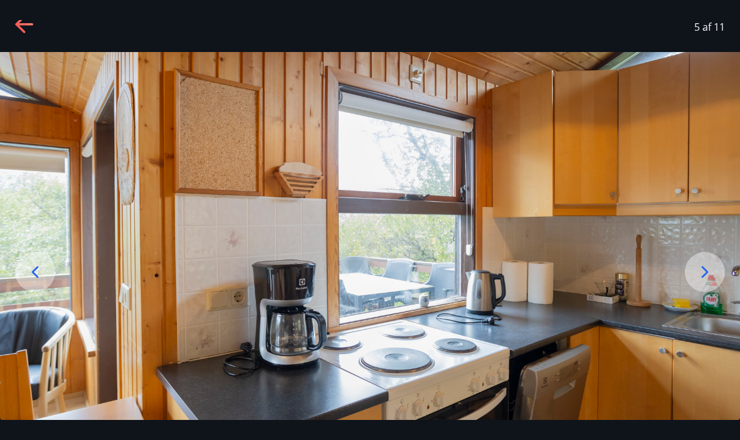
click at [710, 282] on icon at bounding box center [705, 272] width 20 height 20
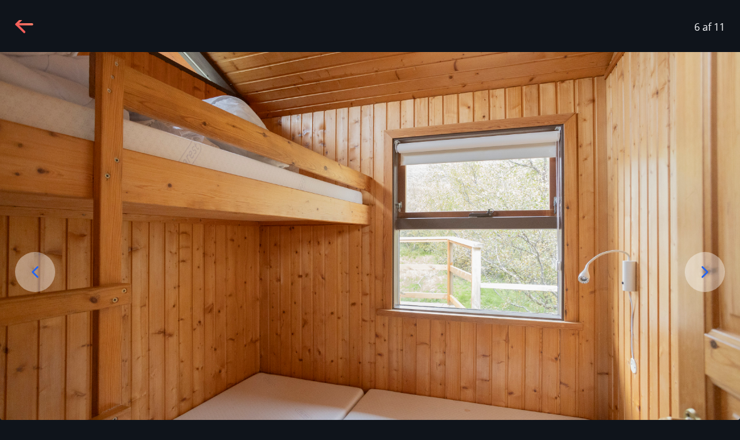
click at [713, 282] on icon at bounding box center [705, 272] width 20 height 20
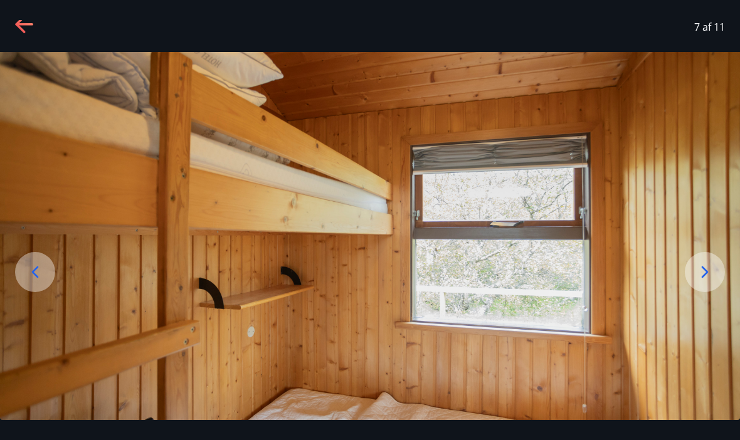
click at [717, 290] on div at bounding box center [705, 272] width 40 height 40
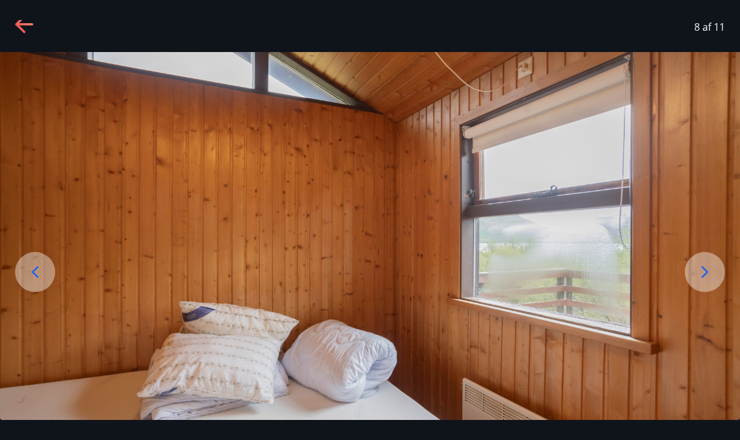
click at [710, 282] on icon at bounding box center [705, 272] width 20 height 20
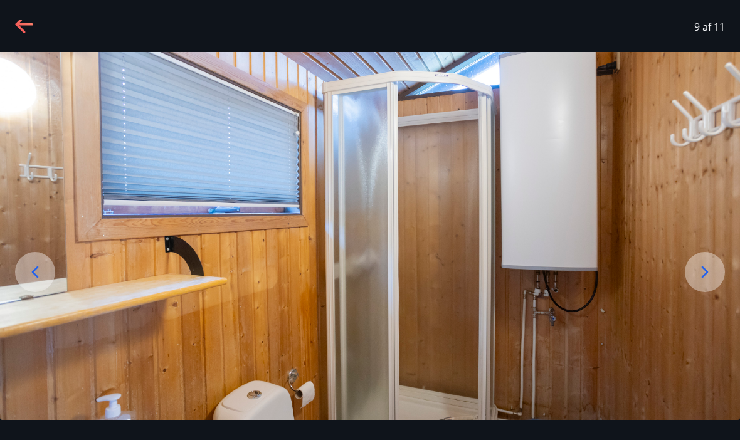
click at [710, 314] on img at bounding box center [370, 257] width 740 height 411
click at [716, 292] on div at bounding box center [705, 272] width 40 height 40
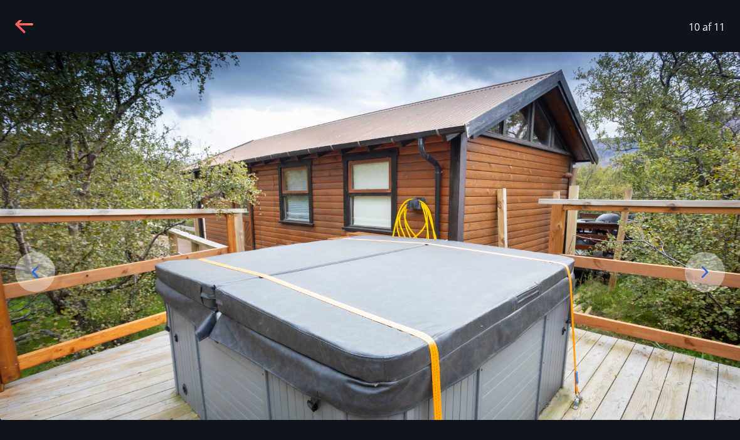
click at [16, 31] on icon at bounding box center [25, 25] width 20 height 20
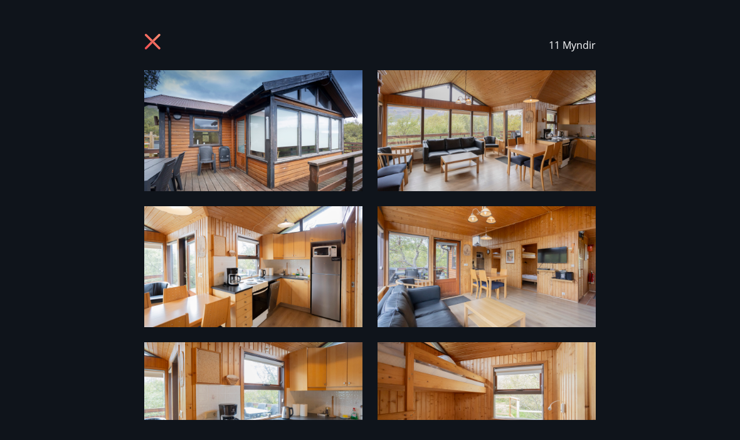
click at [176, 39] on div "11 Myndir" at bounding box center [369, 45] width 451 height 50
click at [149, 44] on icon at bounding box center [154, 43] width 20 height 20
